Goal: Check status: Check status

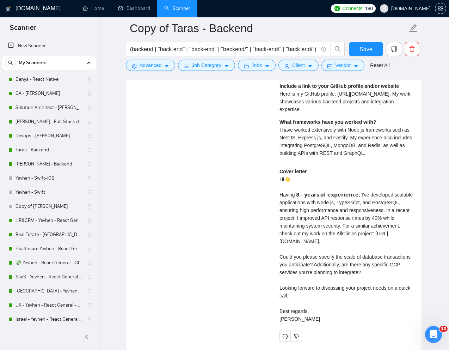
scroll to position [132, 0]
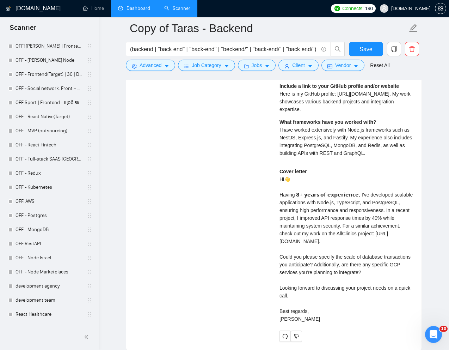
click at [145, 11] on link "Dashboard" at bounding box center [134, 8] width 32 height 6
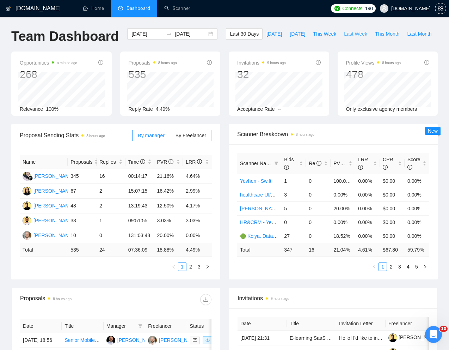
click at [340, 39] on button "Last Week" at bounding box center [355, 33] width 31 height 11
type input "[DATE]"
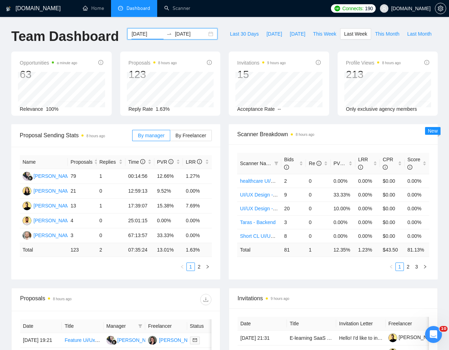
click at [136, 32] on input "[DATE]" at bounding box center [147, 34] width 32 height 8
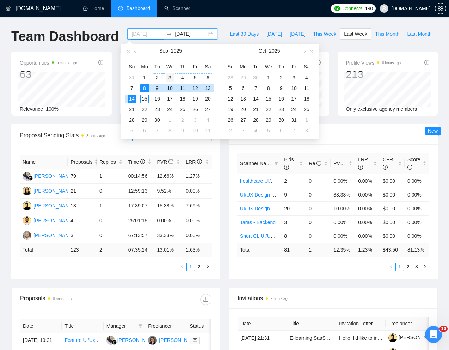
type input "[DATE]"
click at [170, 78] on div "3" at bounding box center [170, 77] width 8 height 8
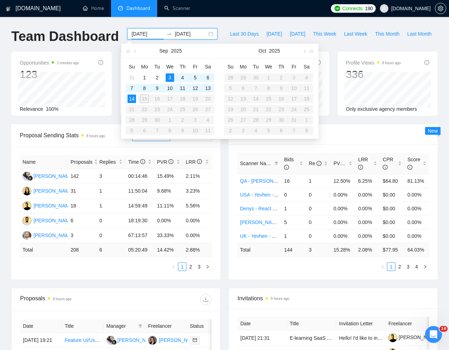
click at [143, 35] on input "[DATE]" at bounding box center [147, 34] width 32 height 8
click at [168, 74] on div "3" at bounding box center [170, 77] width 8 height 8
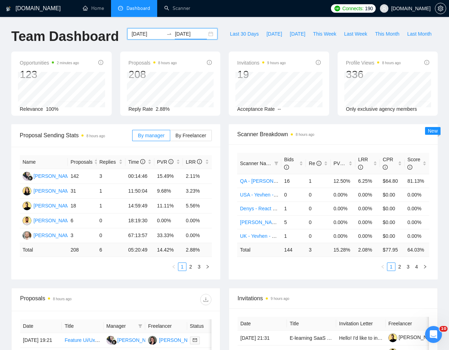
click at [188, 32] on input "[DATE]" at bounding box center [191, 34] width 32 height 8
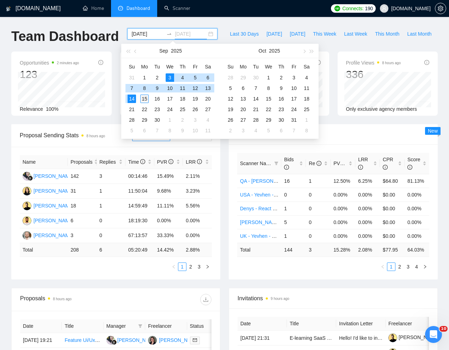
type input "[DATE]"
click at [142, 95] on div "15" at bounding box center [144, 98] width 8 height 8
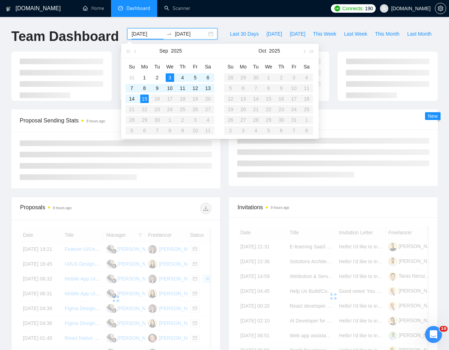
type input "[DATE]"
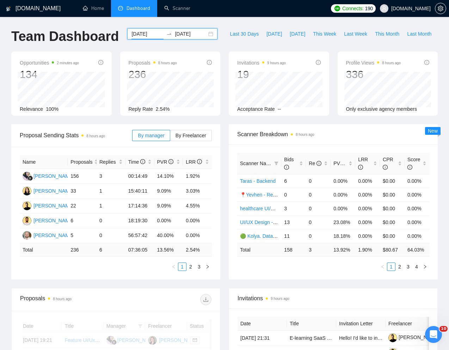
click at [259, 32] on div "Team Dashboard [DATE] [DATE] Last 30 Days [DATE] [DATE] This Week Last Week Thi…" at bounding box center [224, 39] width 435 height 23
